Goal: Task Accomplishment & Management: Use online tool/utility

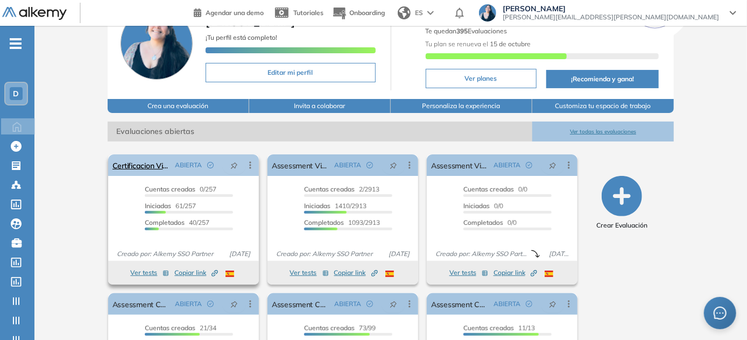
scroll to position [146, 0]
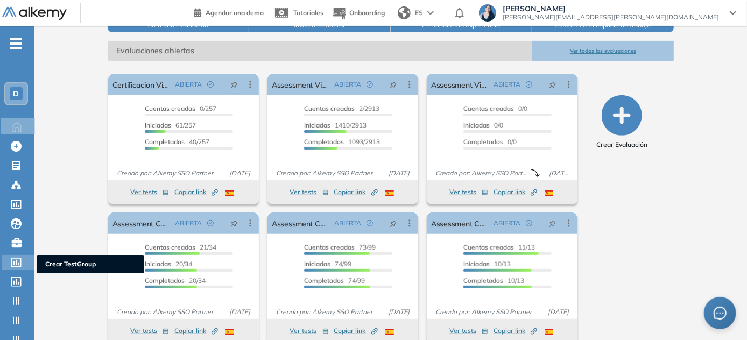
click at [23, 258] on div at bounding box center [17, 261] width 13 height 13
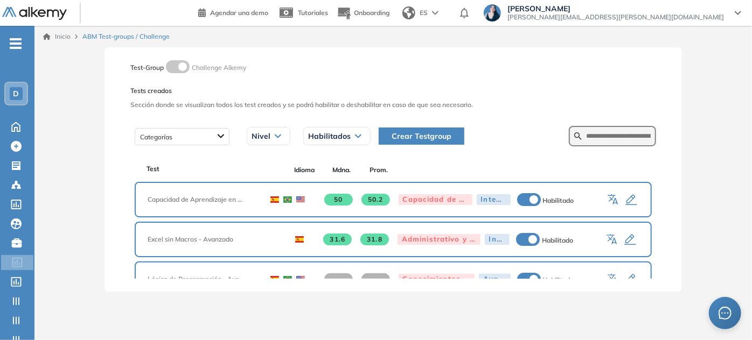
click at [610, 239] on icon "button" at bounding box center [612, 240] width 13 height 13
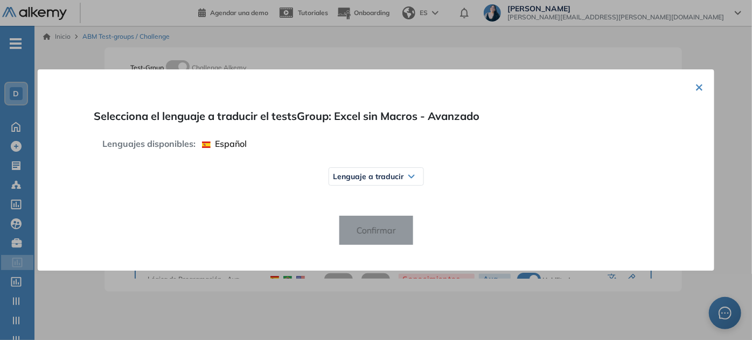
click at [370, 179] on span "Lenguaje a traducir" at bounding box center [368, 176] width 71 height 9
click at [356, 218] on span "Inglés" at bounding box center [352, 219] width 29 height 8
click at [365, 232] on span "Confirmar" at bounding box center [375, 230] width 57 height 17
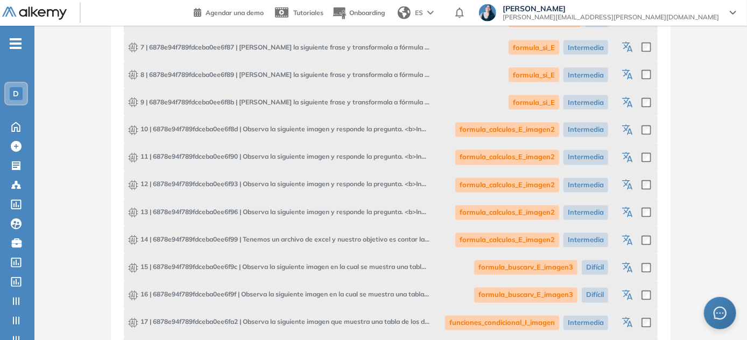
scroll to position [702, 0]
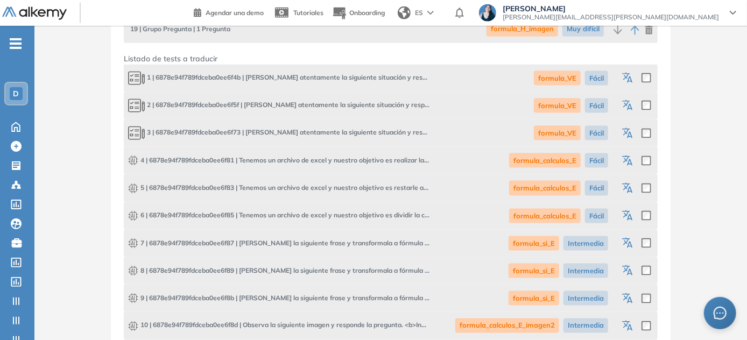
click at [627, 163] on icon "button" at bounding box center [628, 161] width 13 height 13
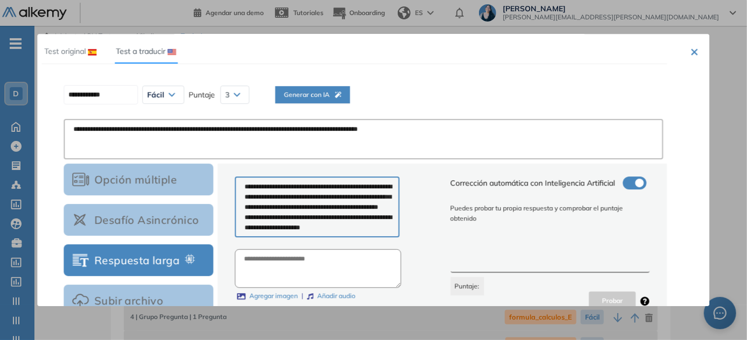
scroll to position [0, 0]
